Goal: Task Accomplishment & Management: Manage account settings

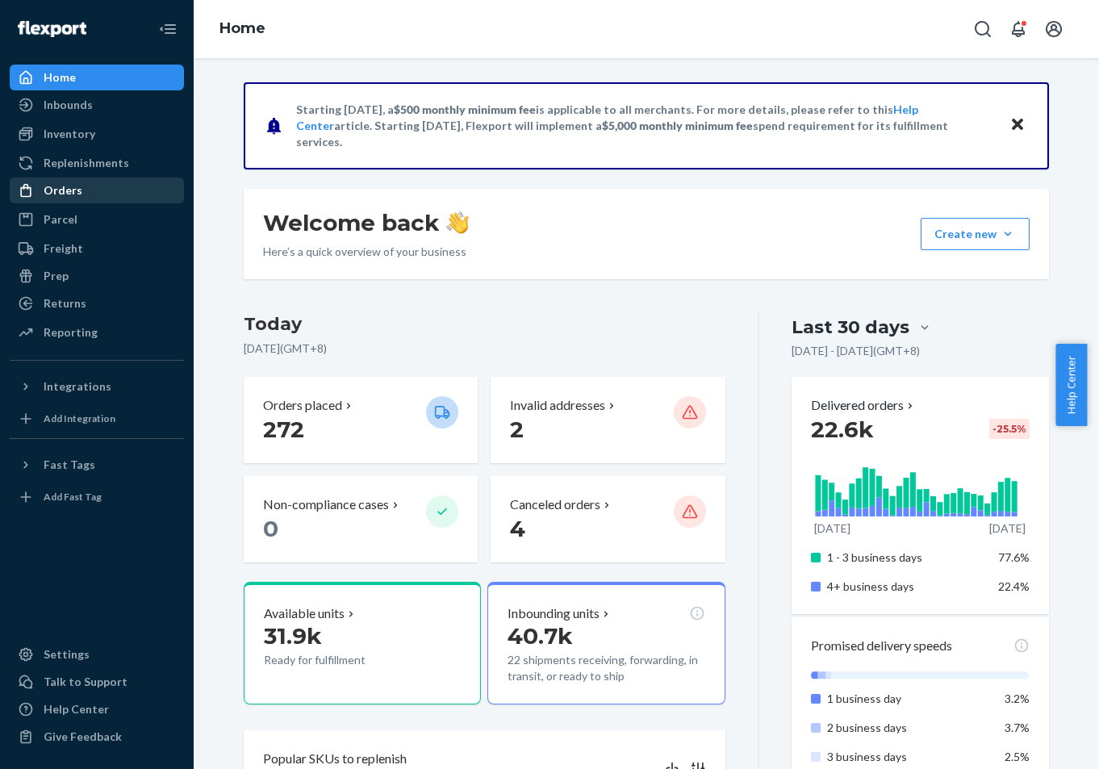
click at [74, 200] on div "Orders" at bounding box center [96, 190] width 171 height 23
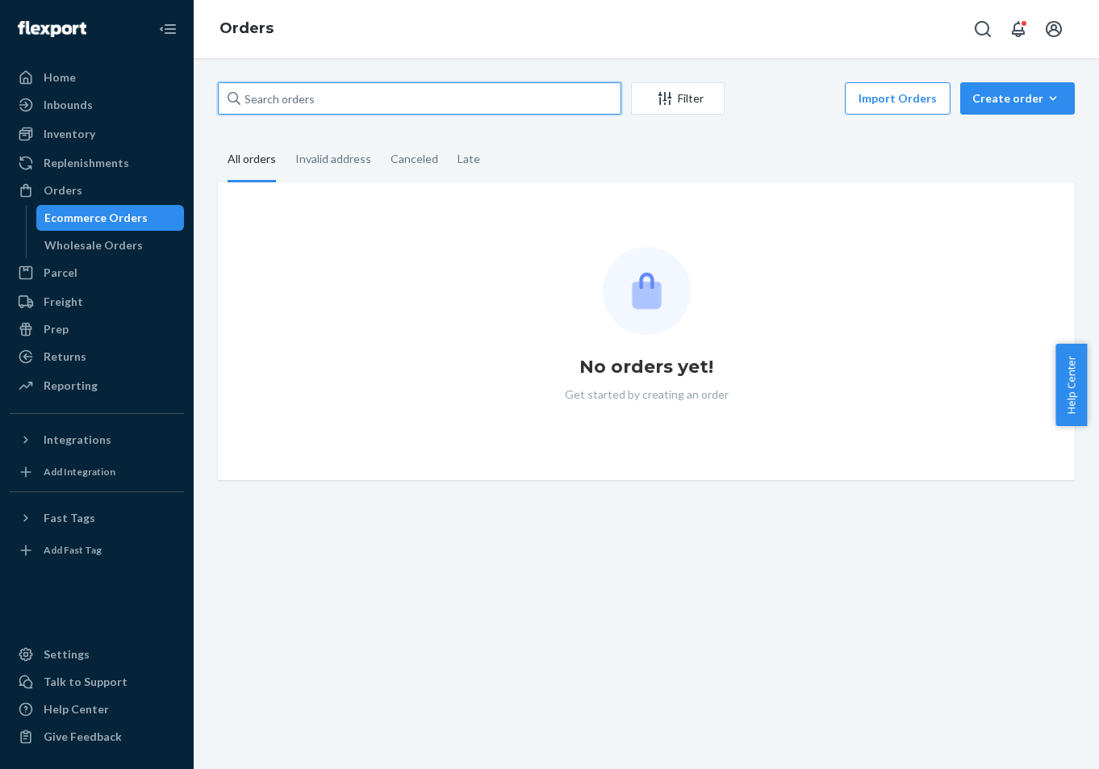
click at [495, 99] on input "text" at bounding box center [419, 98] width 403 height 32
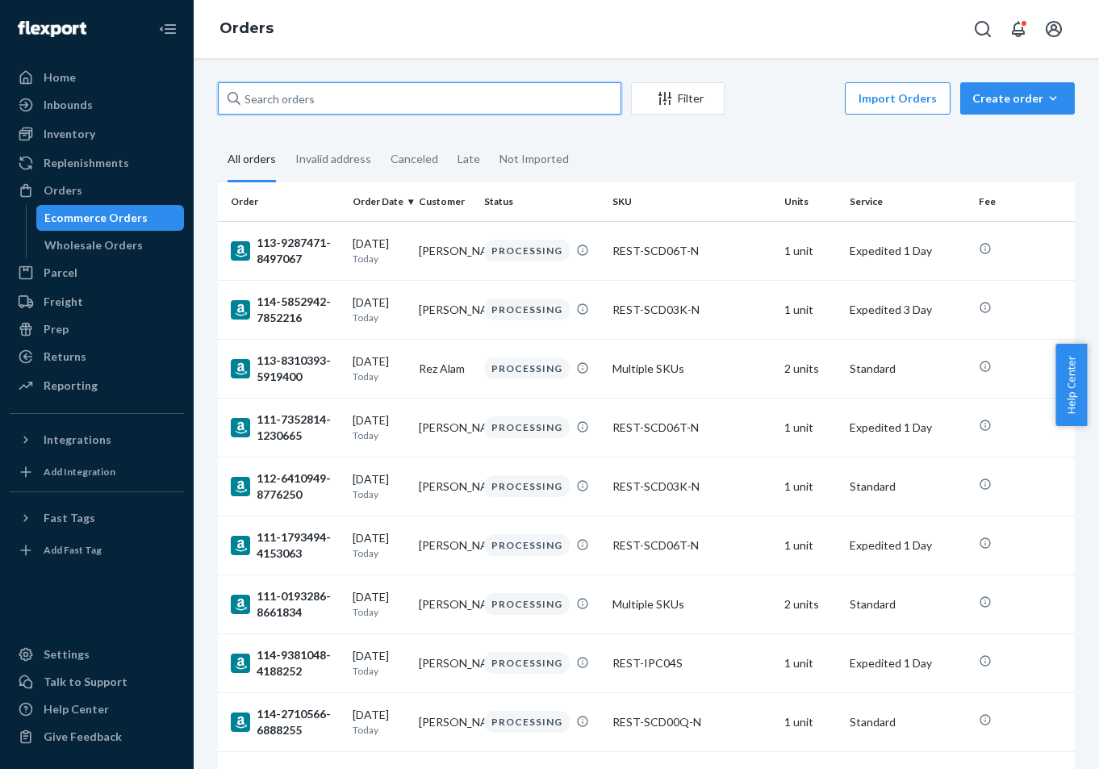
click at [495, 95] on input "text" at bounding box center [419, 98] width 403 height 32
click at [548, 104] on input "text" at bounding box center [419, 98] width 403 height 32
paste input "US25277185"
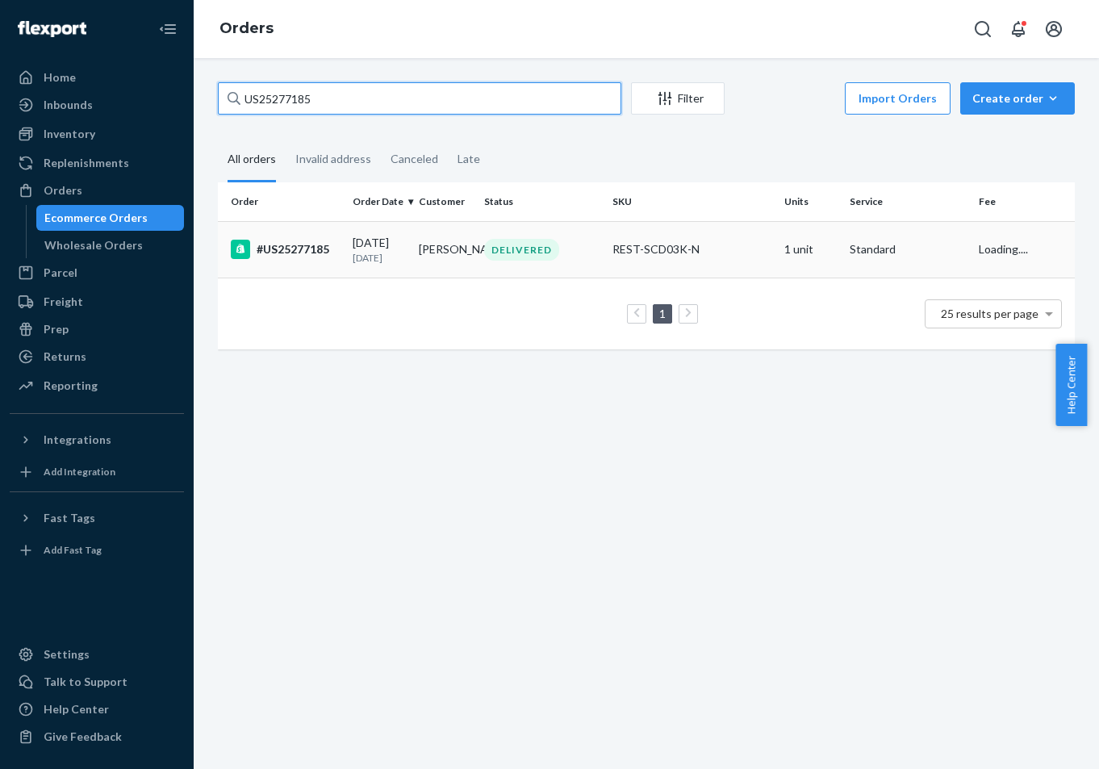
type input "US25277185"
click at [378, 277] on td "[DATE] [DATE]" at bounding box center [378, 249] width 65 height 56
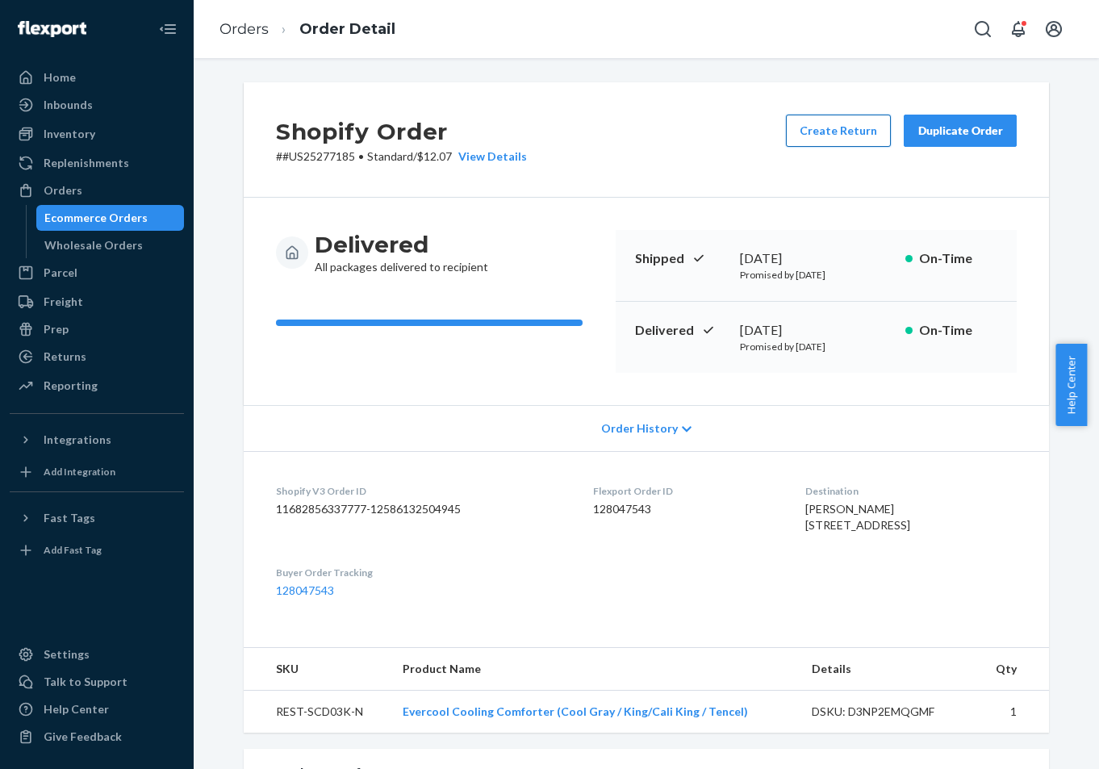
click at [835, 135] on button "Create Return" at bounding box center [838, 131] width 105 height 32
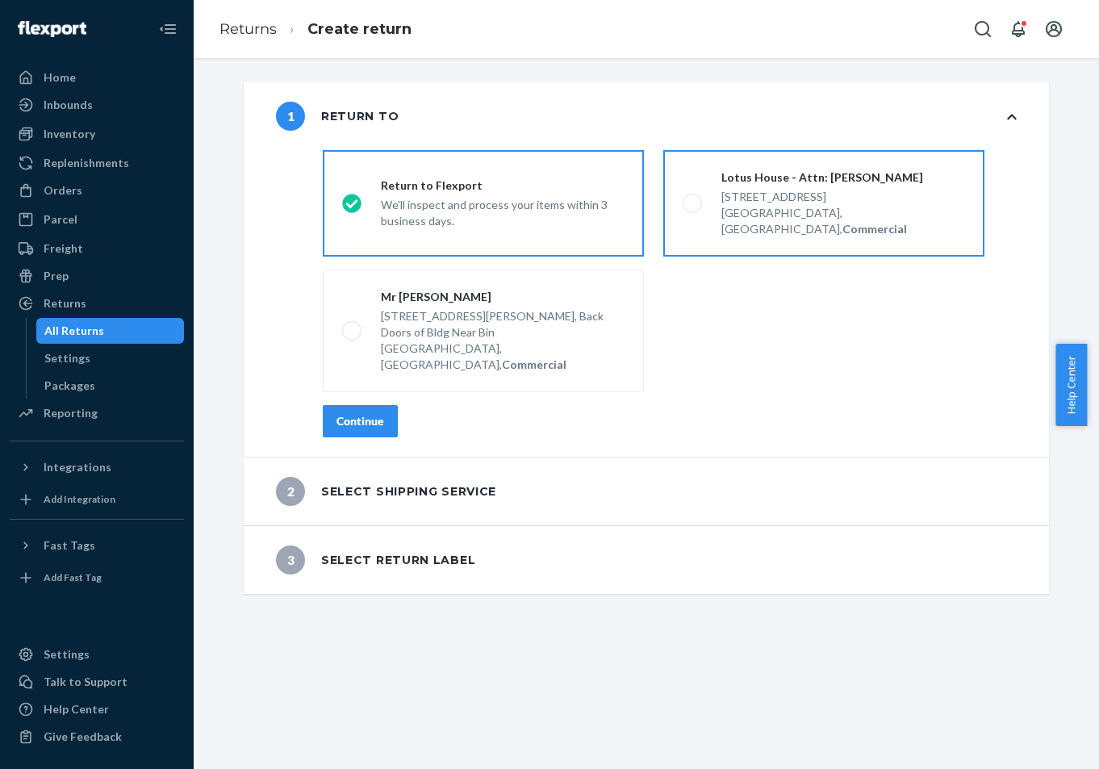
click at [748, 186] on div "[STREET_ADDRESS], Commercial" at bounding box center [843, 212] width 244 height 52
click at [693, 198] on input "Lotus House - Attn: [PERSON_NAME] [STREET_ADDRESS], Commercial" at bounding box center [687, 203] width 10 height 10
radio input "true"
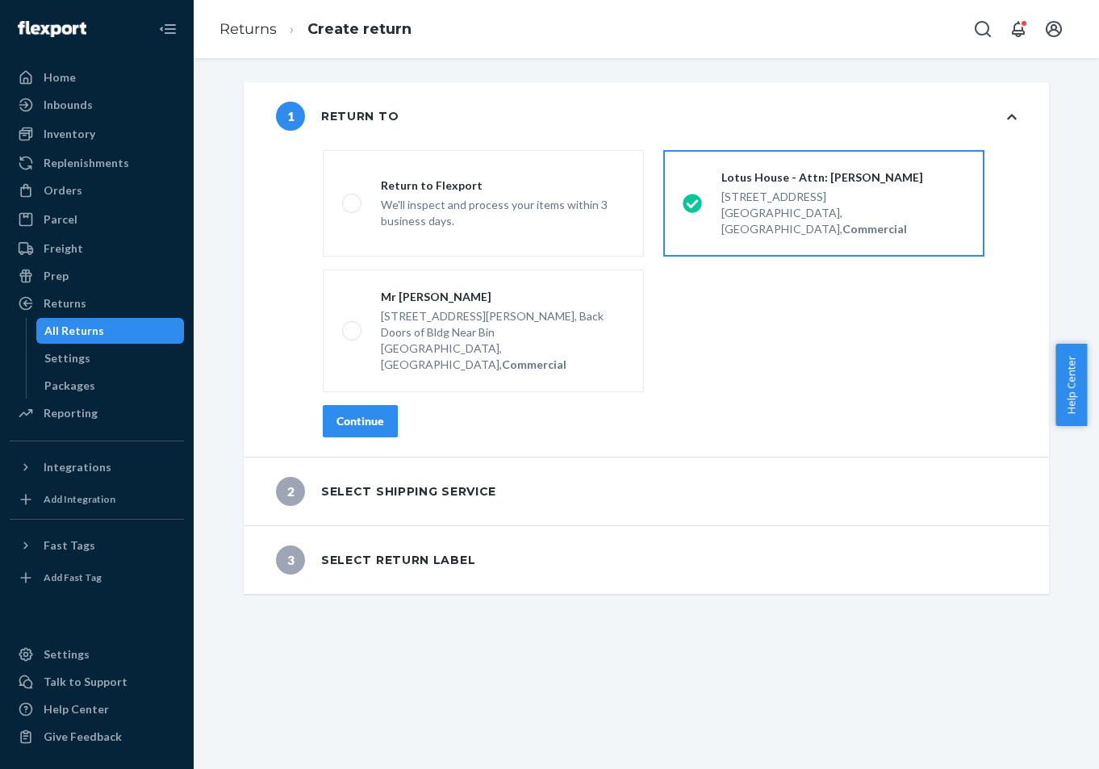
click at [386, 405] on button "Continue" at bounding box center [360, 421] width 75 height 32
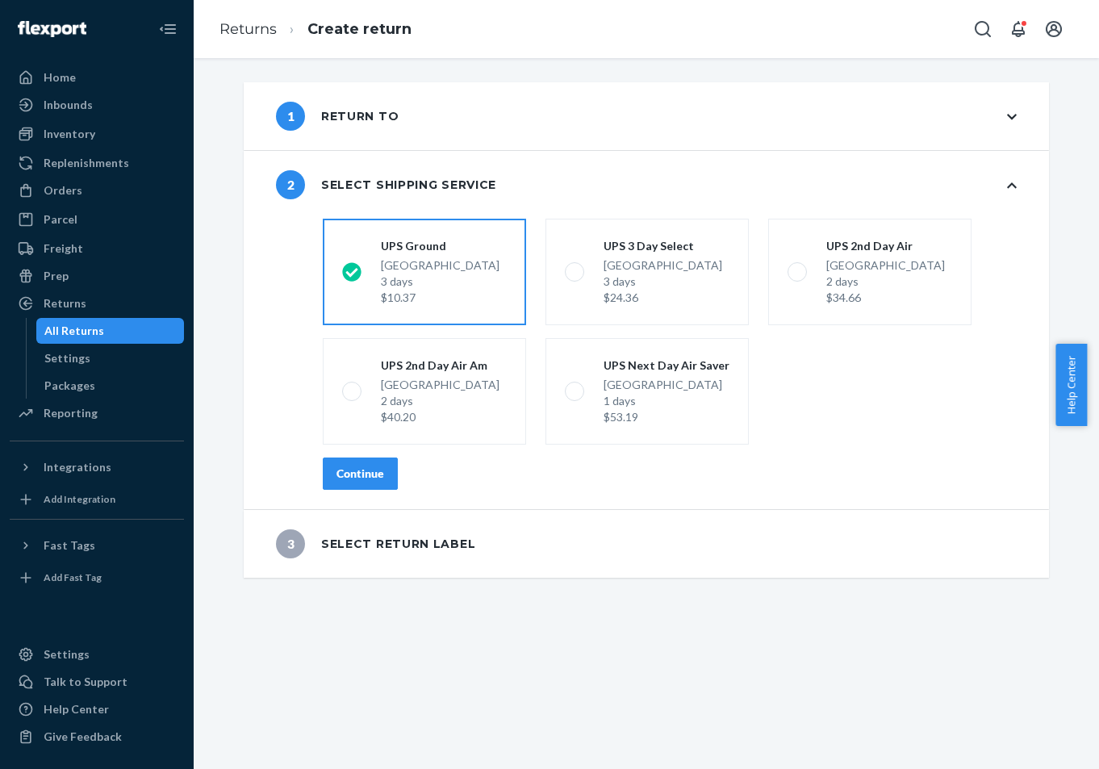
click at [354, 498] on div "shippingRatesRadioGroup [GEOGRAPHIC_DATA] 3 days $10.37 UPS 3 Day Select [GEOGR…" at bounding box center [669, 360] width 758 height 297
click at [358, 466] on div "Continue" at bounding box center [360, 473] width 48 height 16
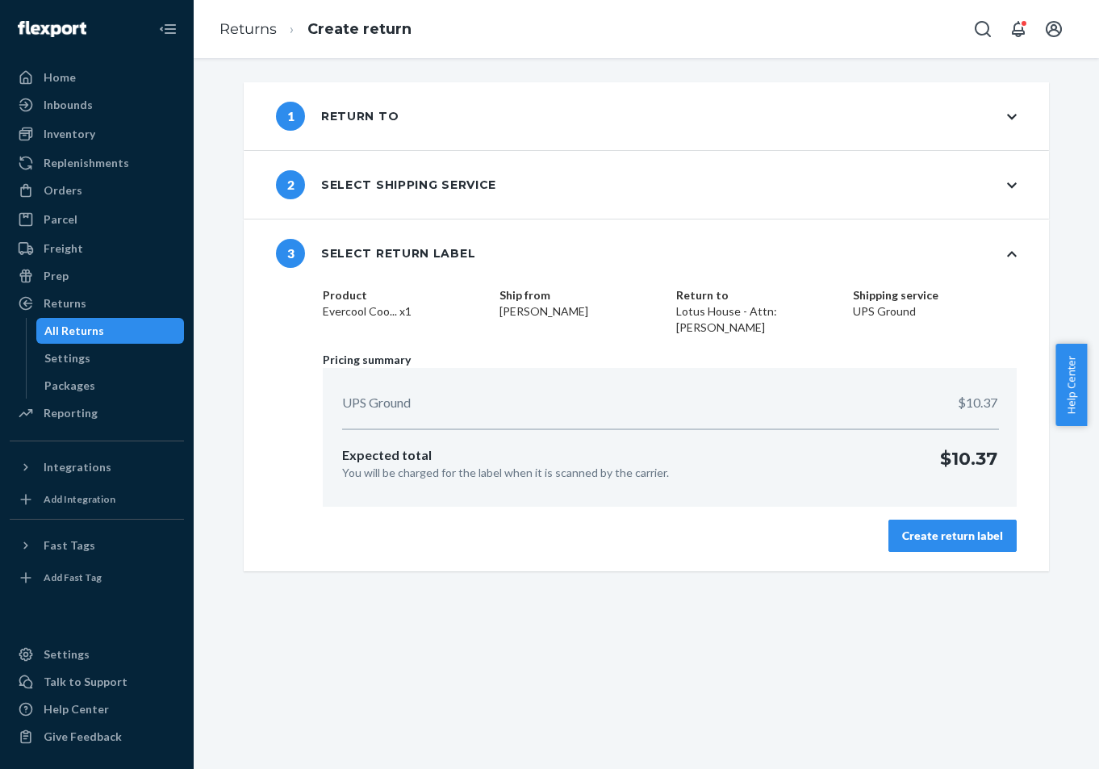
click at [986, 536] on div "Create return label" at bounding box center [952, 536] width 101 height 16
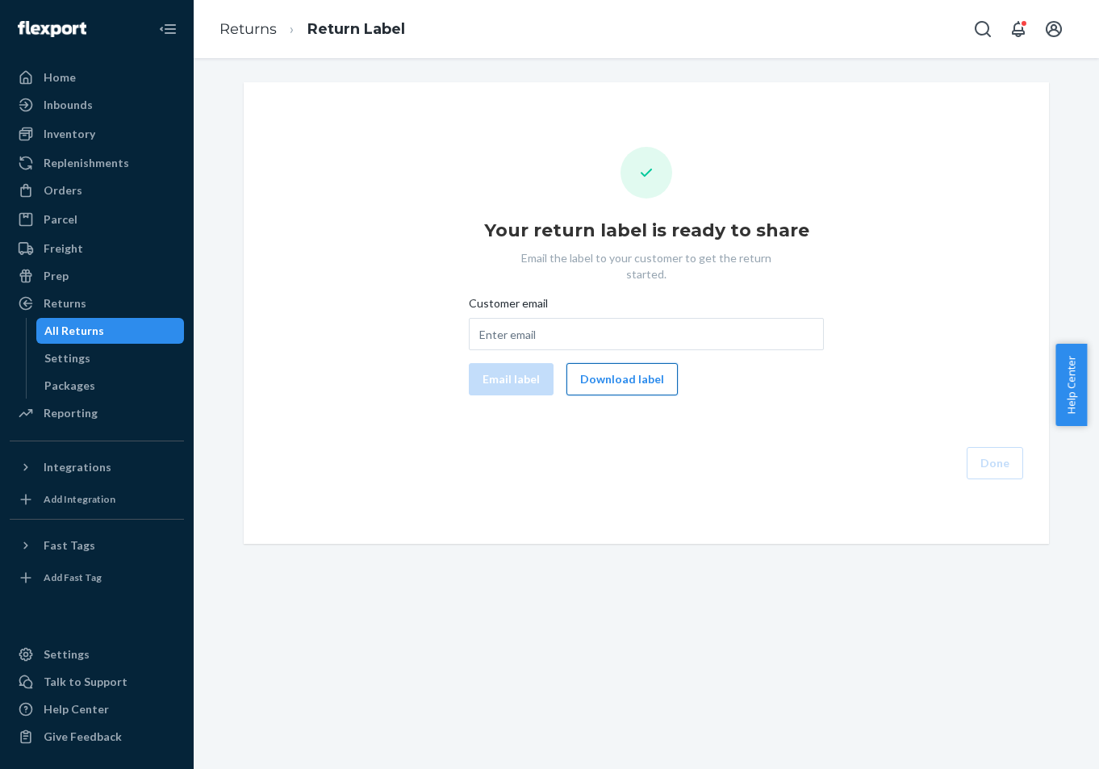
click at [640, 375] on button "Download label" at bounding box center [621, 379] width 111 height 32
